Goal: Task Accomplishment & Management: Use online tool/utility

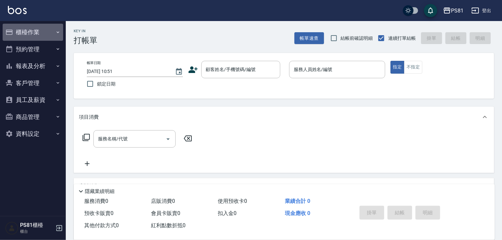
click at [20, 36] on button "櫃檯作業" at bounding box center [33, 32] width 61 height 17
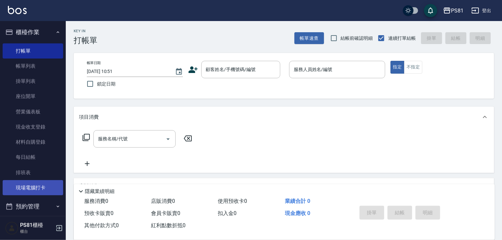
drag, startPoint x: 45, startPoint y: 191, endPoint x: 39, endPoint y: 194, distance: 7.1
click at [45, 191] on link "現場電腦打卡" at bounding box center [33, 187] width 61 height 15
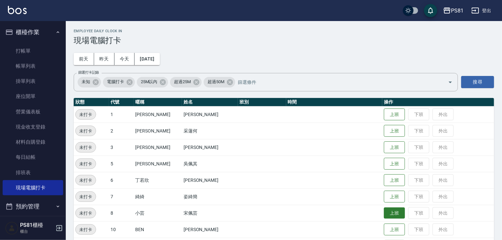
click at [384, 214] on button "上班" at bounding box center [394, 214] width 21 height 12
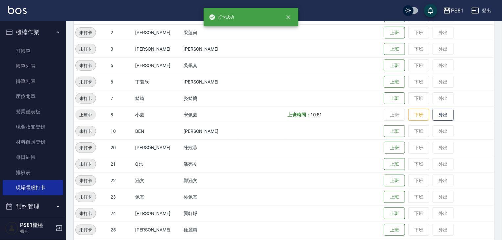
scroll to position [99, 0]
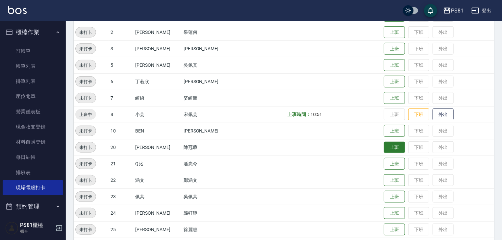
click at [385, 145] on button "上班" at bounding box center [394, 148] width 21 height 12
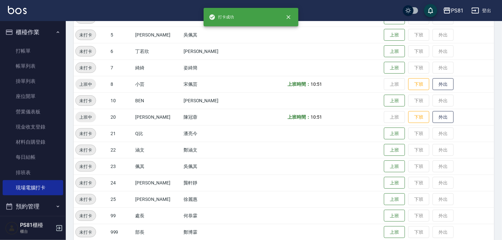
scroll to position [165, 0]
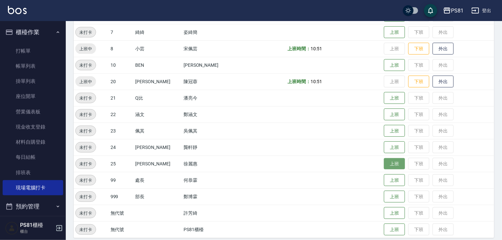
click at [385, 164] on button "上班" at bounding box center [394, 164] width 21 height 12
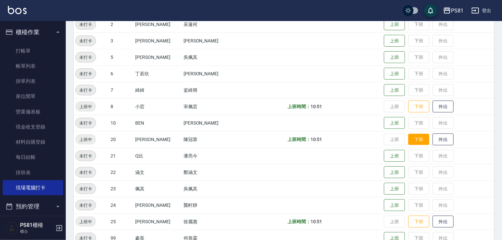
scroll to position [0, 0]
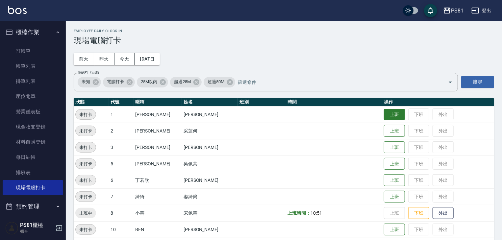
click at [387, 114] on button "上班" at bounding box center [394, 115] width 21 height 12
drag, startPoint x: 505, startPoint y: 4, endPoint x: 330, endPoint y: 66, distance: 185.7
click at [330, 66] on div "Employee Daily Clock In 現場電腦打卡 前天 昨天 今天 2025/08/24 篩選打卡記錄 未知 電腦打卡 25M以內 超過25M 超…" at bounding box center [284, 216] width 437 height 390
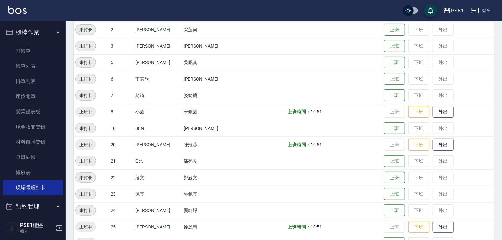
scroll to position [170, 0]
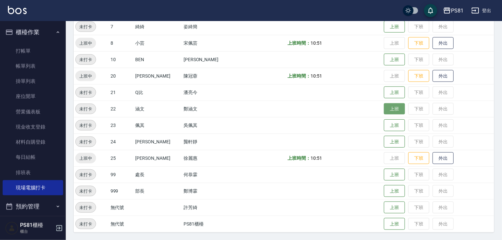
click at [384, 111] on button "上班" at bounding box center [394, 109] width 21 height 12
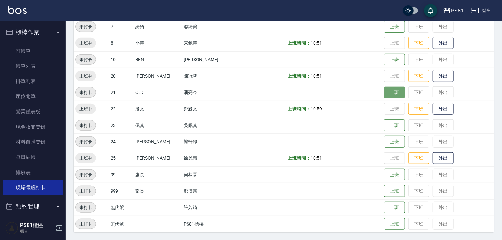
click at [386, 89] on button "上班" at bounding box center [394, 93] width 21 height 12
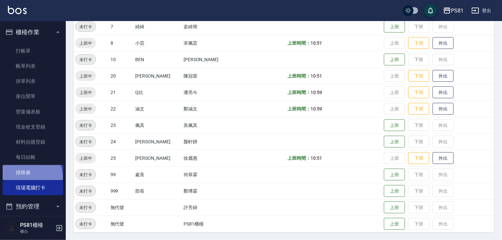
click at [25, 178] on link "排班表" at bounding box center [33, 172] width 61 height 15
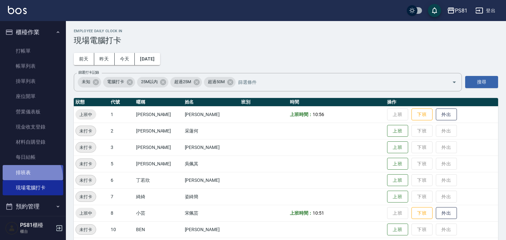
click at [25, 178] on link "排班表" at bounding box center [33, 172] width 61 height 15
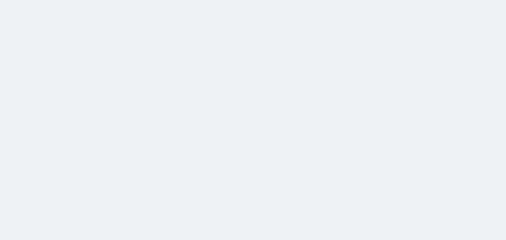
click at [25, 0] on html at bounding box center [253, 0] width 506 height 0
